Goal: Communication & Community: Answer question/provide support

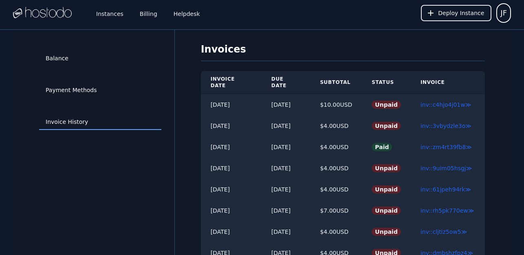
click at [177, 18] on link "Helpdesk" at bounding box center [187, 13] width 30 height 27
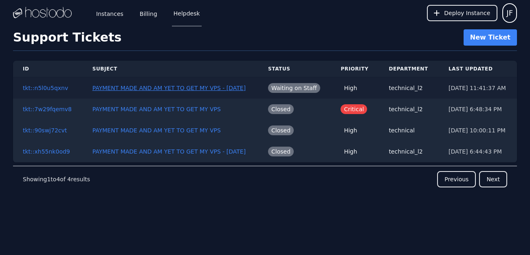
click at [155, 86] on button "PAYMENT MADE AND AM YET TO GET MY VPS - 08 18 2025" at bounding box center [169, 88] width 154 height 8
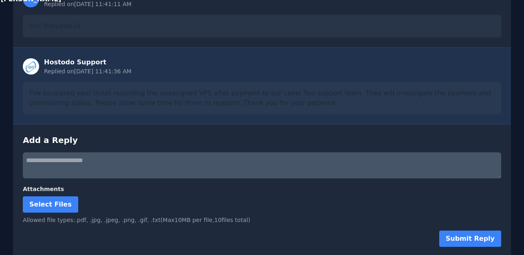
scroll to position [192, 0]
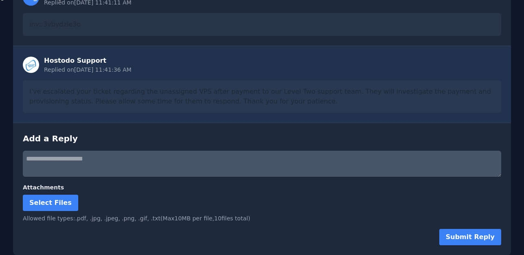
click at [139, 161] on textarea at bounding box center [262, 164] width 478 height 26
click at [121, 153] on textarea at bounding box center [262, 164] width 478 height 26
click at [108, 172] on textarea "**********" at bounding box center [262, 164] width 478 height 26
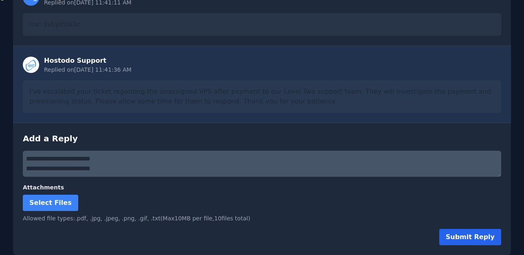
type textarea "**********"
click at [466, 233] on button "Submit Reply" at bounding box center [470, 237] width 62 height 16
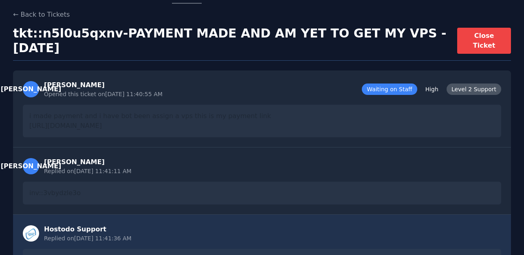
scroll to position [0, 0]
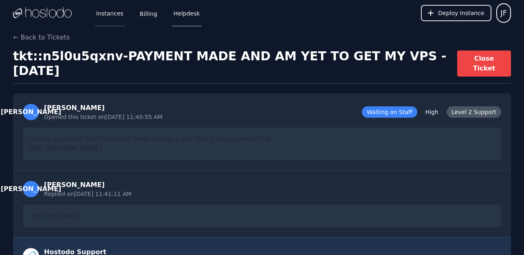
click at [105, 18] on link "Instances" at bounding box center [110, 13] width 31 height 27
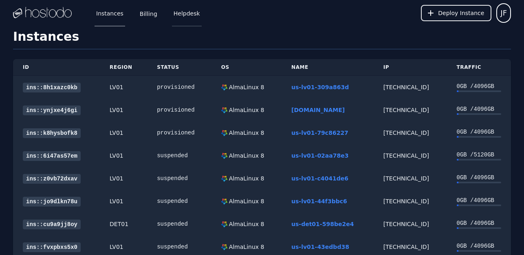
click at [178, 18] on link "Helpdesk" at bounding box center [187, 13] width 30 height 27
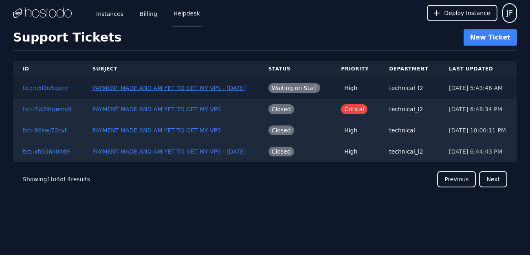
click at [190, 85] on button "PAYMENT MADE AND AM YET TO GET MY VPS - [DATE]" at bounding box center [169, 88] width 154 height 8
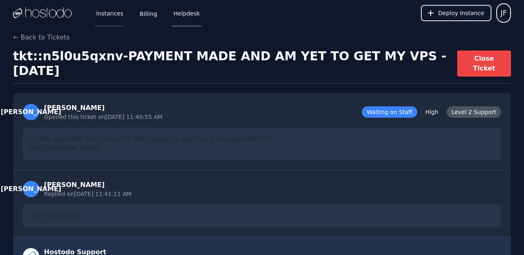
click at [111, 14] on link "Instances" at bounding box center [110, 13] width 31 height 27
